Goal: Find specific page/section: Find specific page/section

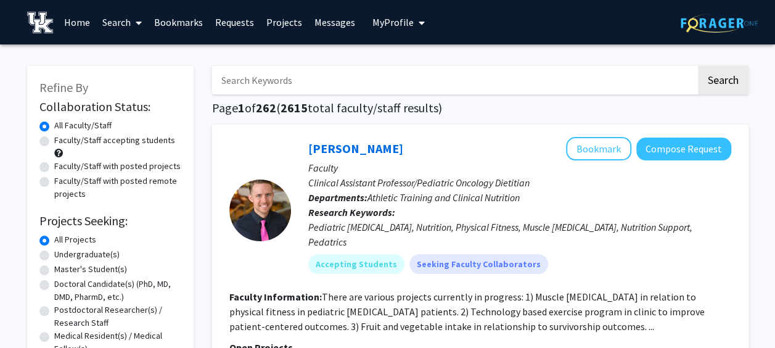
click at [273, 79] on input "Search Keywords" at bounding box center [454, 80] width 484 height 28
type input "[PERSON_NAME]"
click at [698, 66] on button "Search" at bounding box center [723, 80] width 51 height 28
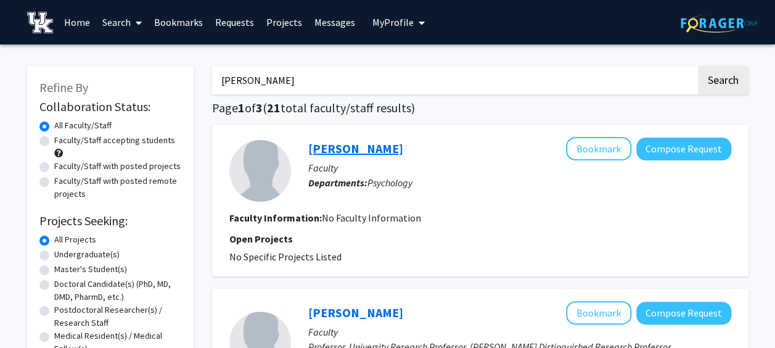
scroll to position [33, 0]
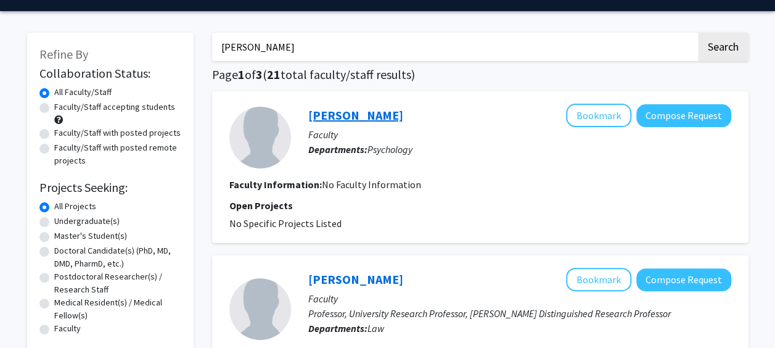
click at [332, 119] on link "[PERSON_NAME]" at bounding box center [355, 114] width 95 height 15
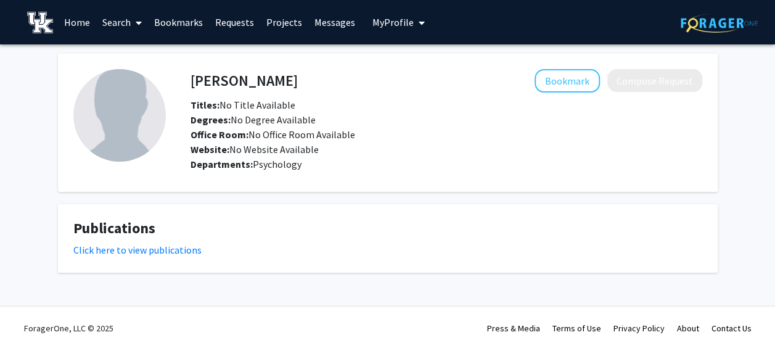
scroll to position [1, 0]
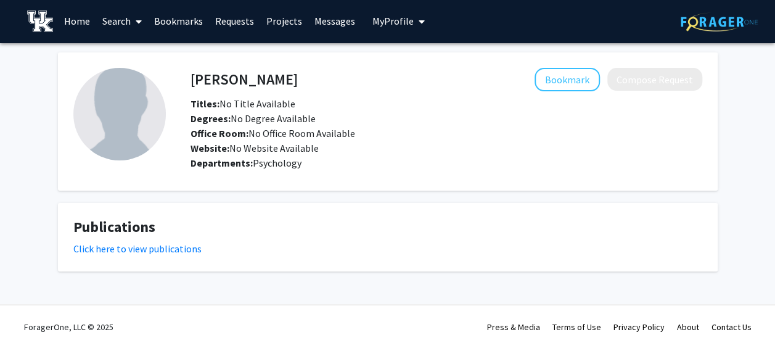
drag, startPoint x: 271, startPoint y: 74, endPoint x: 186, endPoint y: 79, distance: 85.2
click at [186, 79] on div "[PERSON_NAME] Bookmark Compose Request" at bounding box center [446, 79] width 530 height 23
click at [203, 75] on h4 "[PERSON_NAME]" at bounding box center [244, 79] width 107 height 23
drag, startPoint x: 191, startPoint y: 75, endPoint x: 274, endPoint y: 76, distance: 82.6
click at [274, 76] on div "[PERSON_NAME] Bookmark Compose Request" at bounding box center [446, 79] width 530 height 23
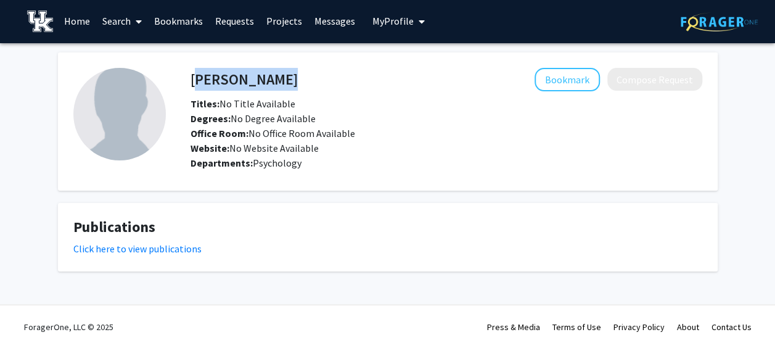
copy h4 "[PERSON_NAME]"
drag, startPoint x: 318, startPoint y: 163, endPoint x: 192, endPoint y: 84, distance: 148.5
click at [192, 84] on div "[PERSON_NAME] Bookmark Compose Request Titles: No Title Available Degrees: No D…" at bounding box center [434, 121] width 536 height 107
drag, startPoint x: 192, startPoint y: 84, endPoint x: 276, endPoint y: 80, distance: 83.3
click at [298, 80] on div "Bookmark Compose Request" at bounding box center [500, 79] width 405 height 23
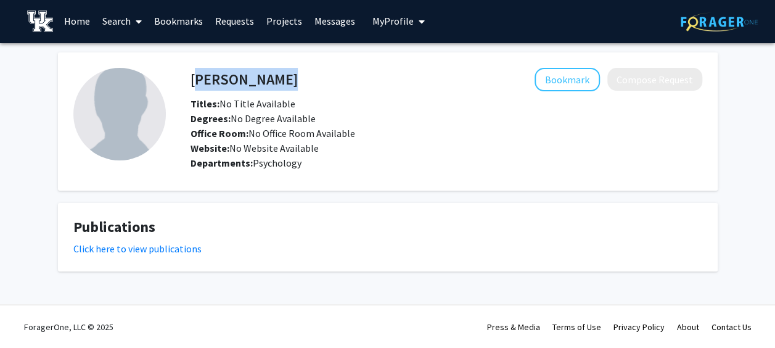
click at [296, 99] on div "Titles: No Title Available" at bounding box center [446, 103] width 530 height 15
